Goal: Task Accomplishment & Management: Manage account settings

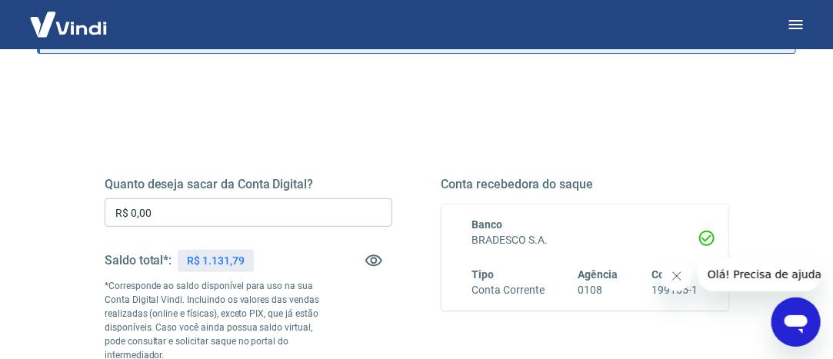
scroll to position [154, 0]
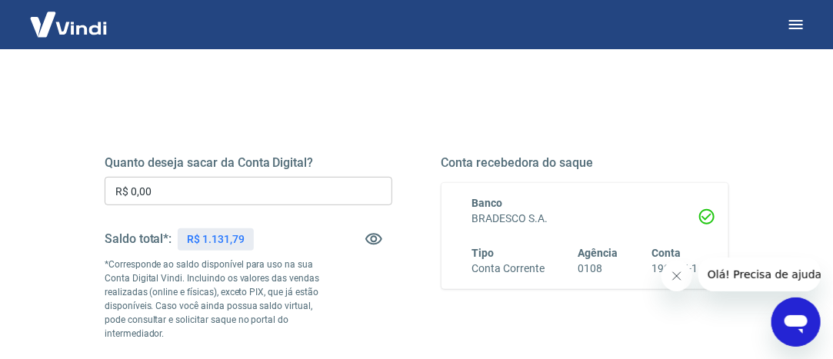
click at [182, 187] on input "R$ 0,00" at bounding box center [249, 191] width 288 height 28
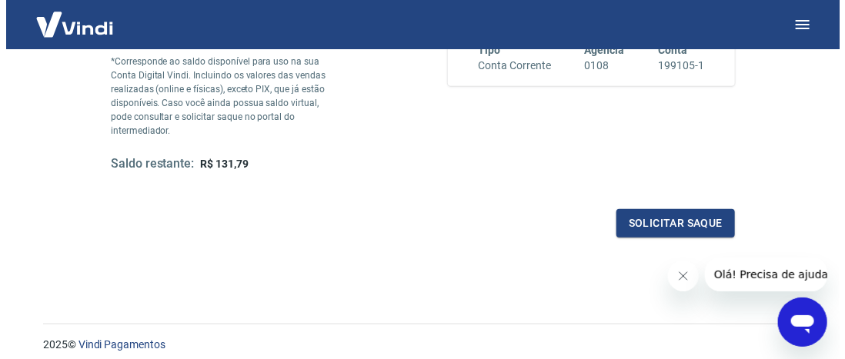
scroll to position [385, 0]
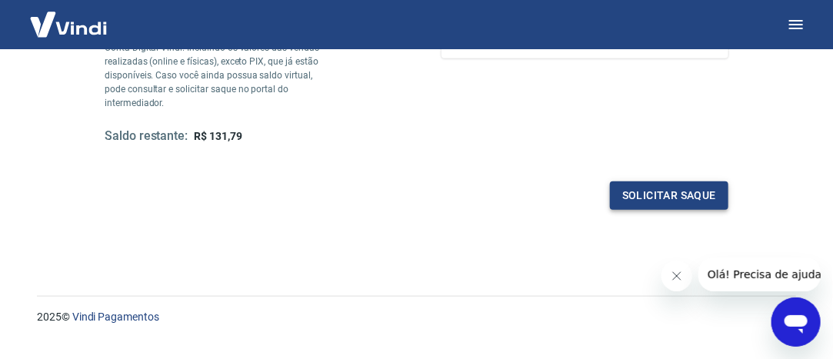
type input "R$ 1.000,00"
click at [680, 192] on button "Solicitar saque" at bounding box center [669, 196] width 118 height 28
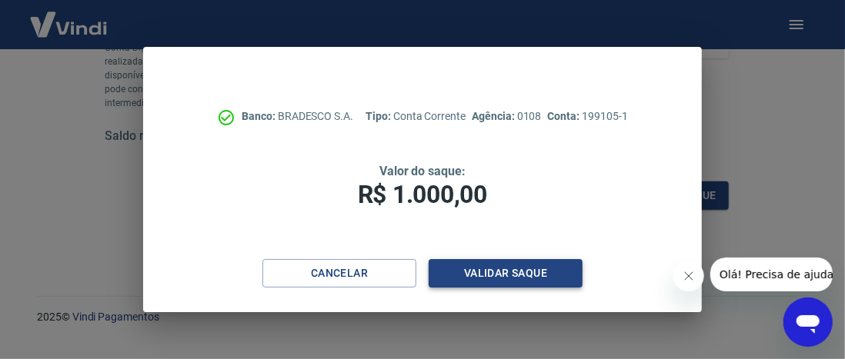
click at [512, 270] on button "Validar saque" at bounding box center [506, 273] width 154 height 28
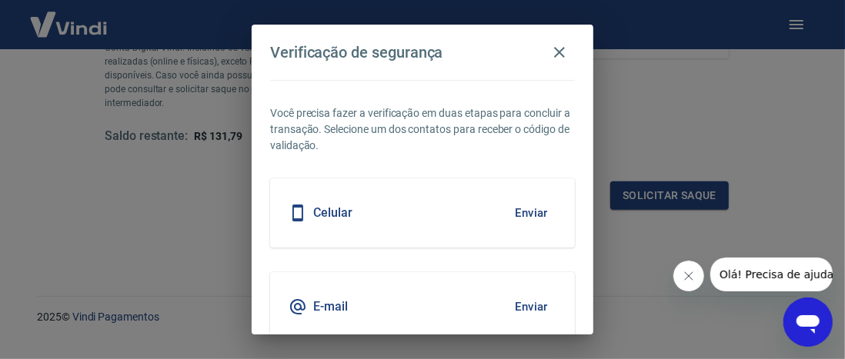
click at [324, 215] on h5 "Celular" at bounding box center [332, 212] width 39 height 15
click at [506, 209] on button "Enviar" at bounding box center [531, 213] width 50 height 32
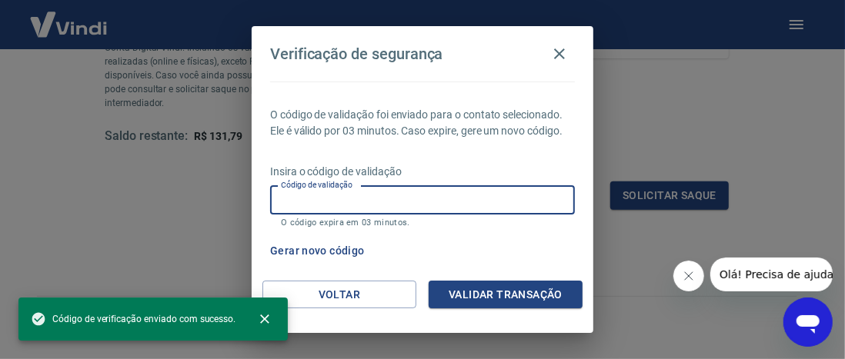
click at [416, 205] on input "Código de validação" at bounding box center [422, 200] width 305 height 28
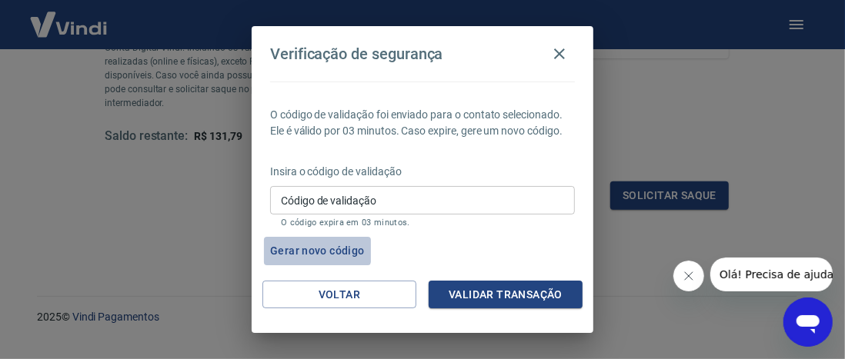
click at [282, 245] on button "Gerar novo código" at bounding box center [317, 251] width 107 height 28
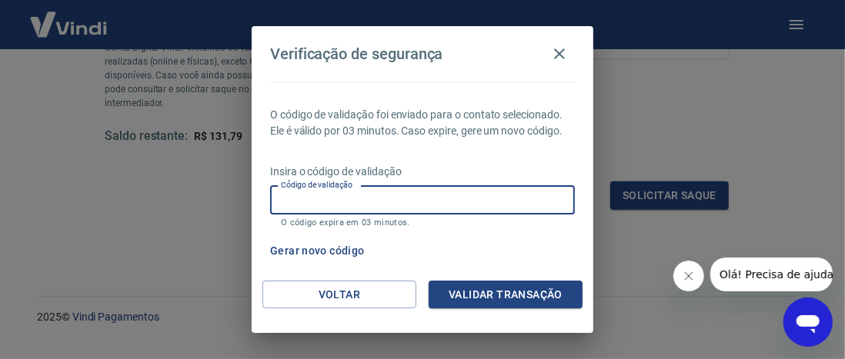
click at [383, 202] on input "Código de validação" at bounding box center [422, 200] width 305 height 28
click at [541, 256] on div "Gerar novo código" at bounding box center [419, 251] width 311 height 28
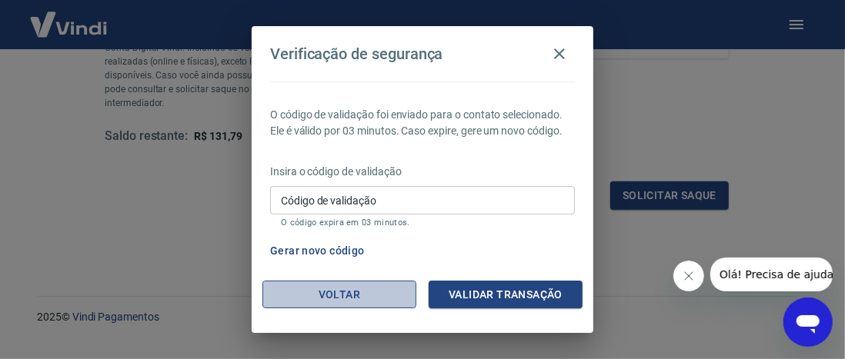
click at [339, 301] on button "Voltar" at bounding box center [339, 295] width 154 height 28
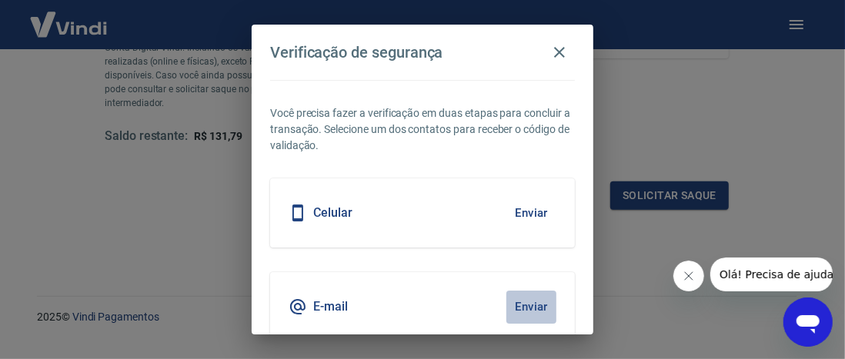
click at [519, 304] on button "Enviar" at bounding box center [531, 307] width 50 height 32
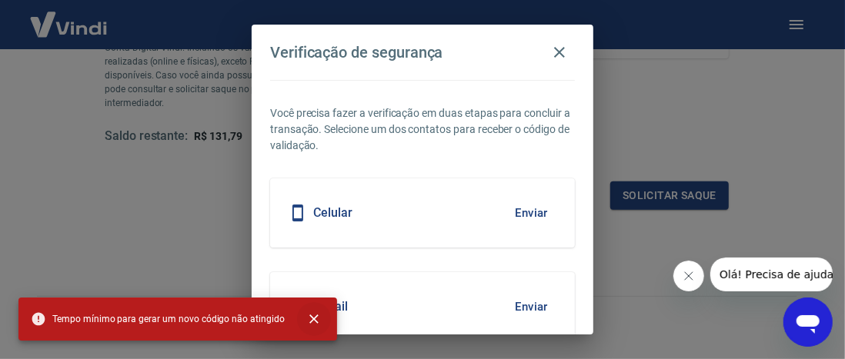
click at [306, 322] on icon "close" at bounding box center [313, 319] width 15 height 15
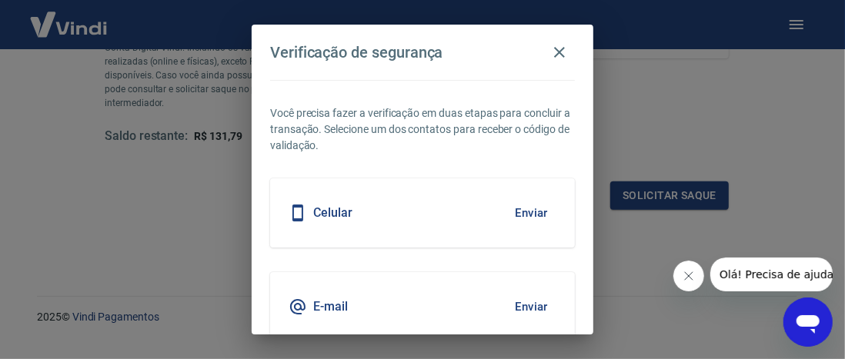
click at [523, 213] on button "Enviar" at bounding box center [531, 213] width 50 height 32
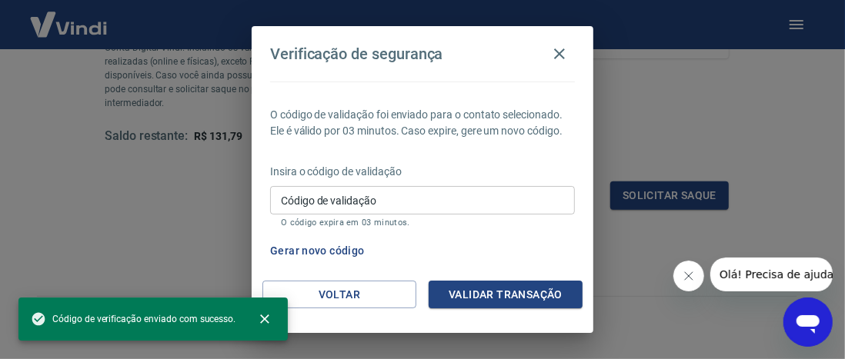
click at [349, 201] on input "Código de validação" at bounding box center [422, 200] width 305 height 28
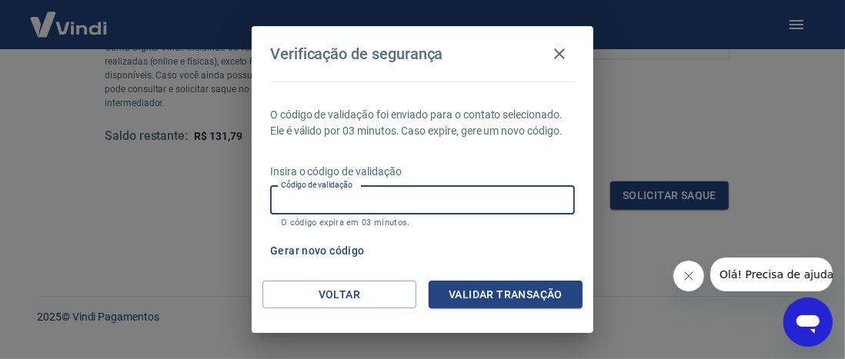
click at [482, 293] on button "Validar transação" at bounding box center [506, 295] width 154 height 28
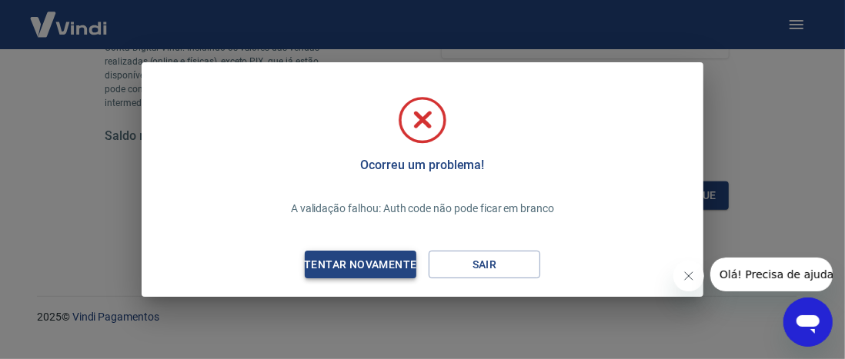
click at [366, 262] on div "Tentar novamente" at bounding box center [359, 264] width 149 height 19
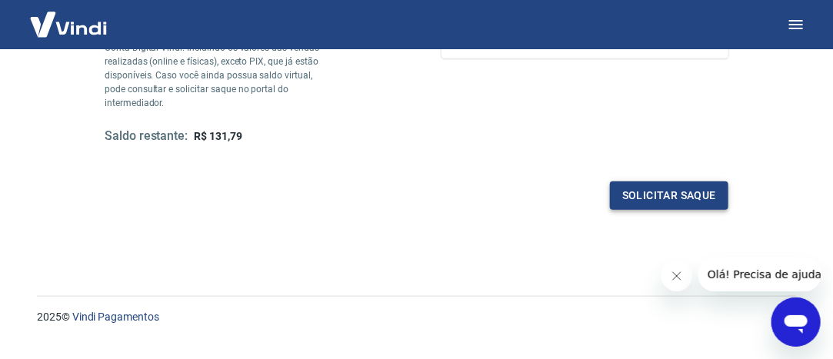
click at [642, 187] on button "Solicitar saque" at bounding box center [669, 196] width 118 height 28
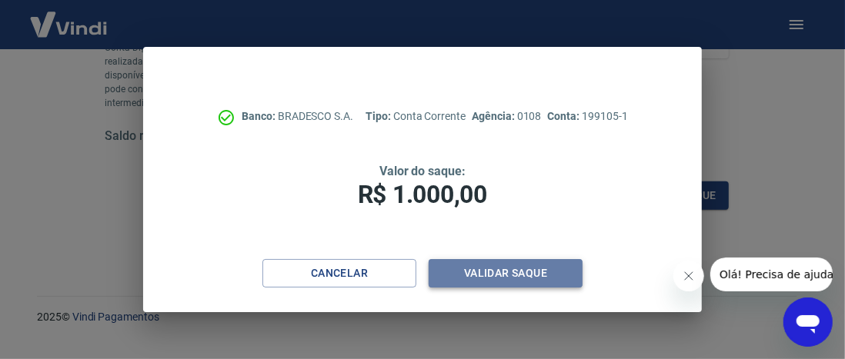
click at [499, 276] on button "Validar saque" at bounding box center [506, 273] width 154 height 28
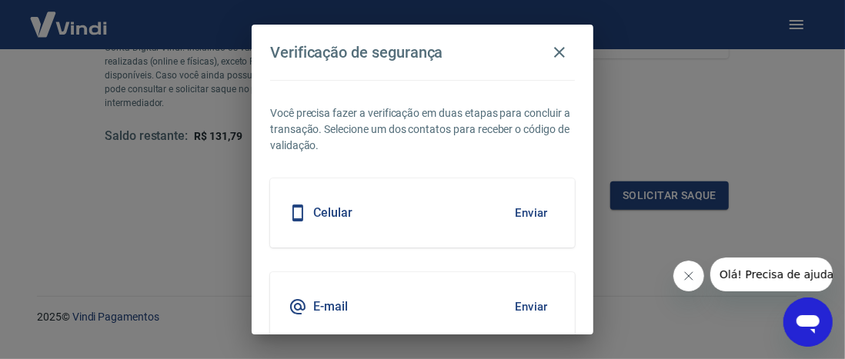
click at [346, 305] on h5 "E-mail" at bounding box center [330, 306] width 35 height 15
click at [521, 313] on button "Enviar" at bounding box center [531, 307] width 50 height 32
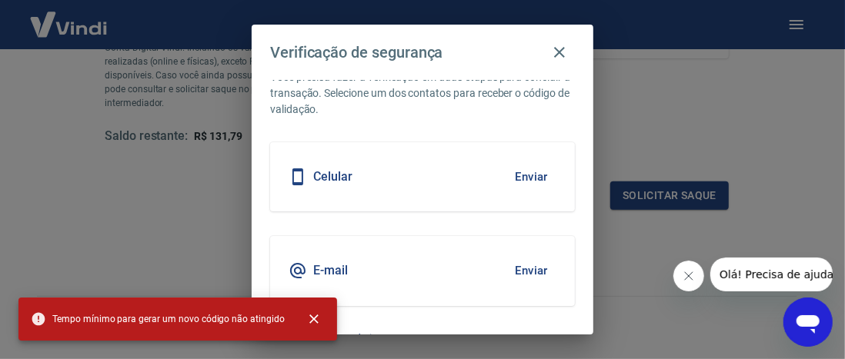
scroll to position [62, 0]
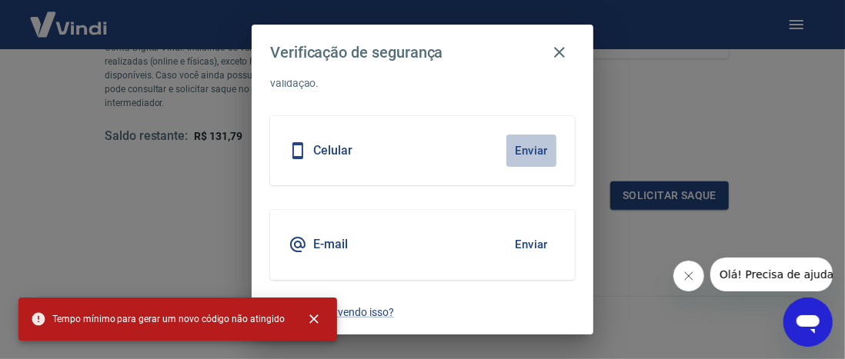
click at [519, 159] on button "Enviar" at bounding box center [531, 151] width 50 height 32
click at [308, 322] on icon "close" at bounding box center [313, 319] width 15 height 15
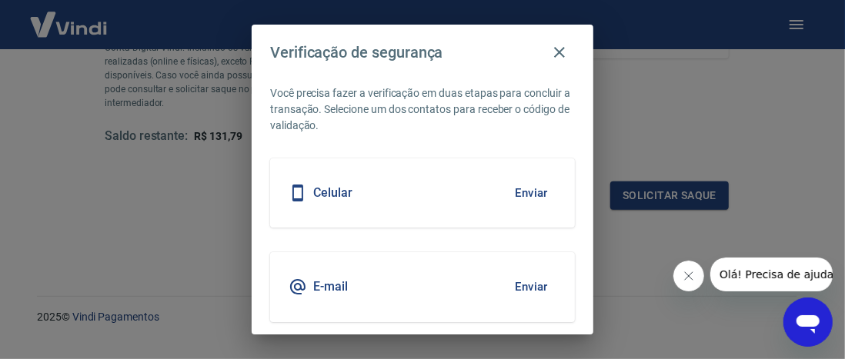
scroll to position [0, 0]
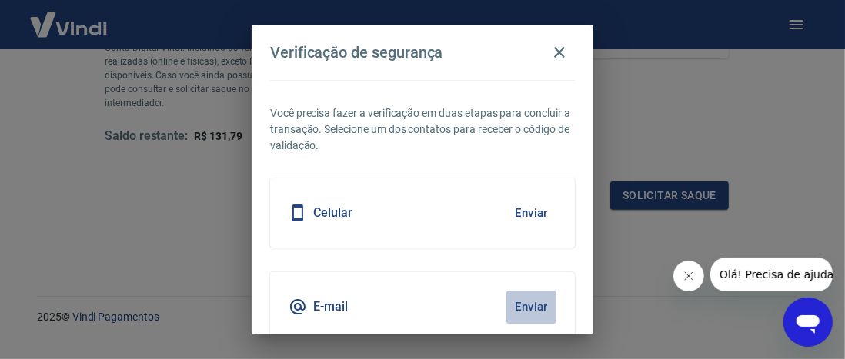
click at [511, 302] on button "Enviar" at bounding box center [531, 307] width 50 height 32
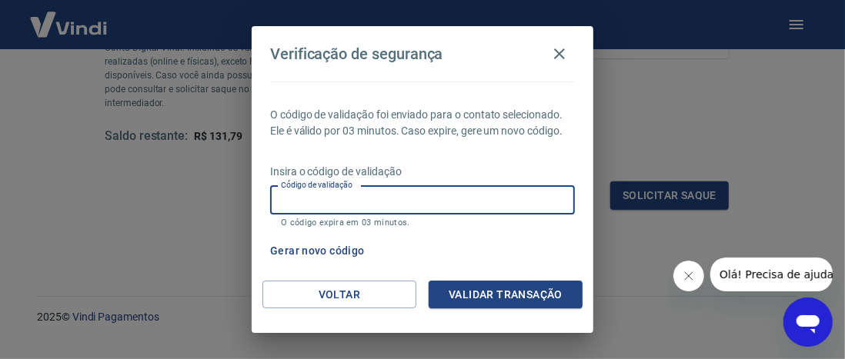
click at [433, 199] on input "Código de validação" at bounding box center [422, 200] width 305 height 28
type input "285020"
click at [509, 296] on button "Validar transação" at bounding box center [506, 295] width 154 height 28
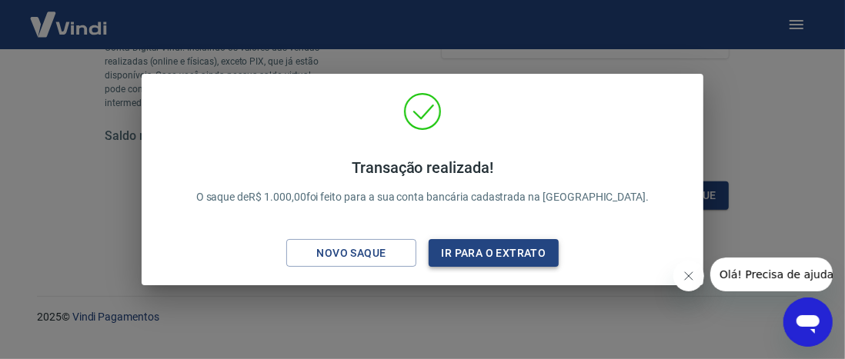
click at [486, 253] on button "Ir para o extrato" at bounding box center [494, 253] width 130 height 28
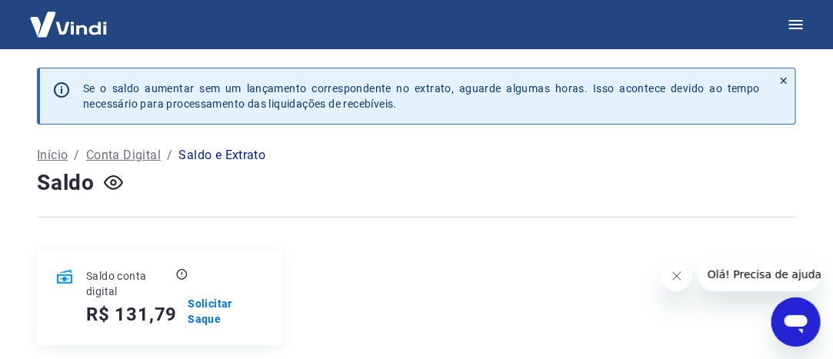
click at [788, 80] on icon at bounding box center [784, 80] width 11 height 11
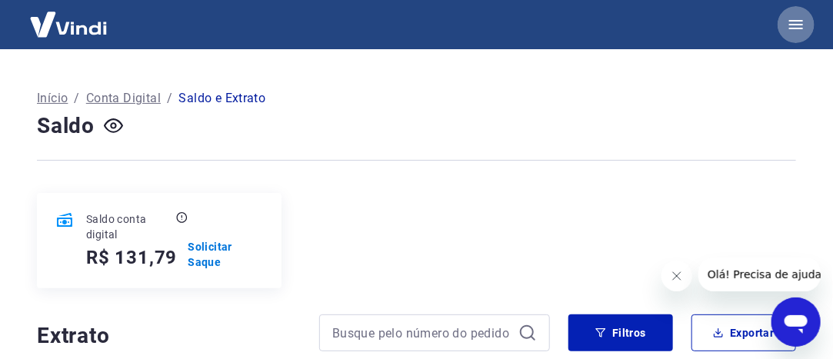
click at [807, 26] on button "button" at bounding box center [796, 24] width 37 height 37
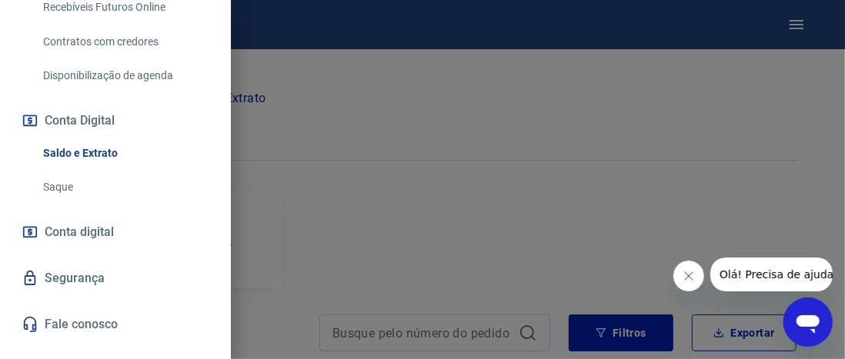
scroll to position [439, 0]
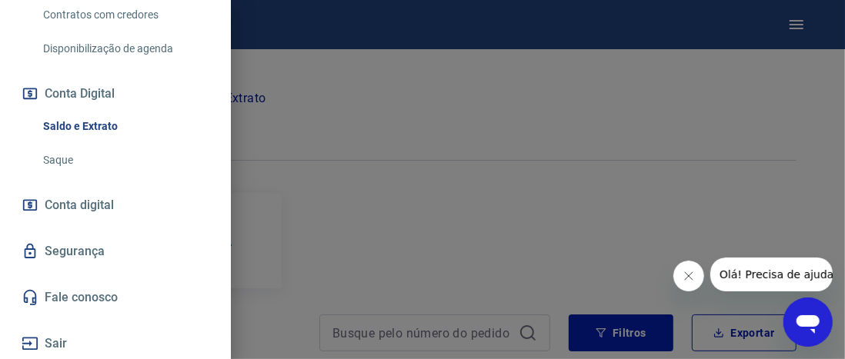
click at [52, 335] on button "Sair" at bounding box center [115, 344] width 194 height 34
